Goal: Task Accomplishment & Management: Manage account settings

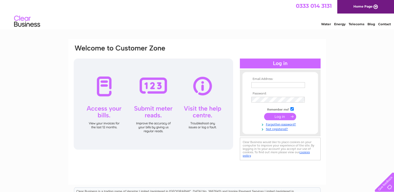
type input "camem865@hotmail.com"
click at [287, 116] on input "submit" at bounding box center [280, 116] width 32 height 7
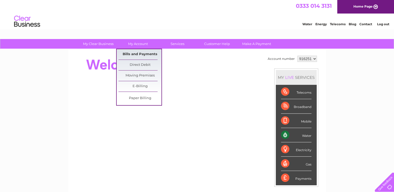
click at [149, 54] on link "Bills and Payments" at bounding box center [140, 54] width 43 height 10
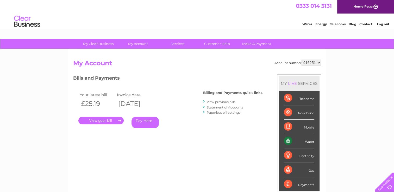
click at [109, 120] on link "." at bounding box center [100, 121] width 45 height 8
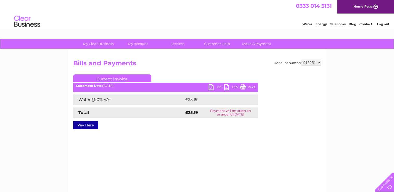
click at [219, 88] on link "PDF" at bounding box center [217, 88] width 16 height 8
